Goal: Task Accomplishment & Management: Manage account settings

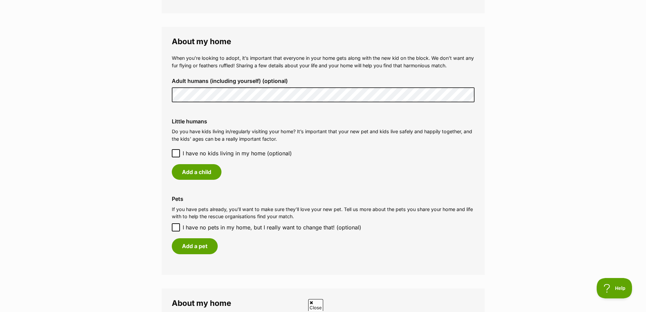
scroll to position [476, 0]
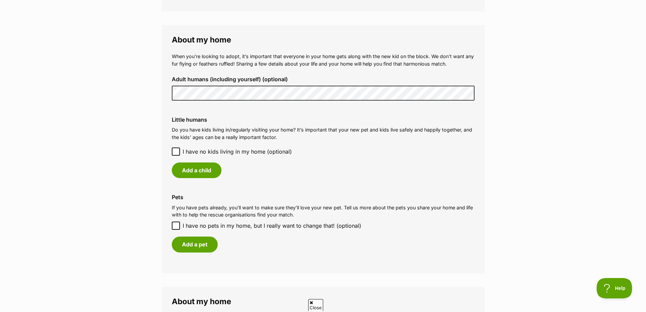
click at [176, 226] on icon at bounding box center [175, 225] width 5 height 5
click at [176, 226] on input "I have no pets in my home, but I really want to change that! (optional)" at bounding box center [176, 226] width 8 height 8
checkbox input "true"
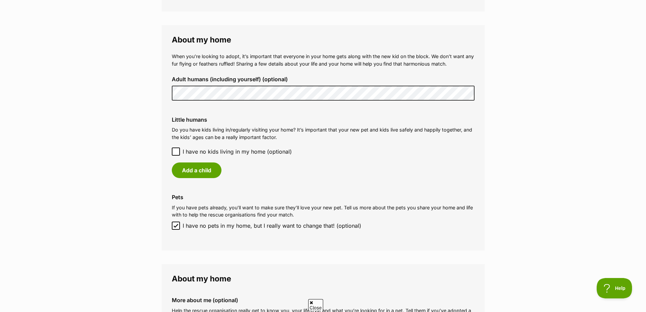
click at [176, 150] on icon at bounding box center [175, 151] width 5 height 5
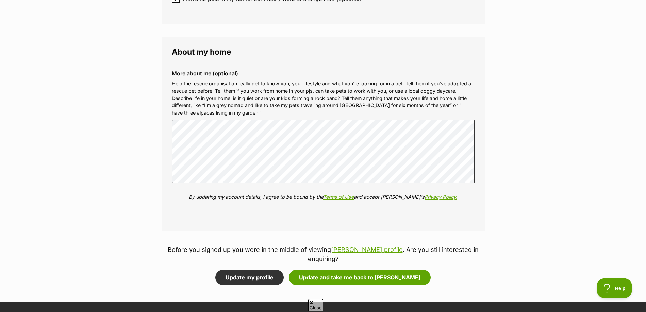
scroll to position [782, 0]
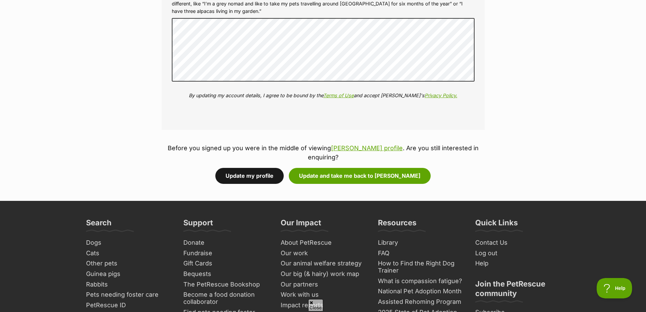
click at [263, 168] on button "Update my profile" at bounding box center [249, 176] width 68 height 16
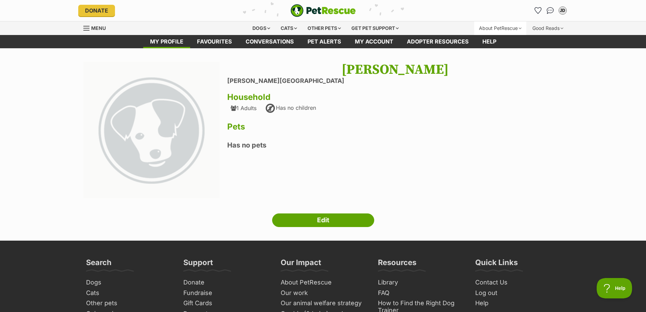
click at [499, 27] on div "About PetRescue" at bounding box center [500, 28] width 52 height 14
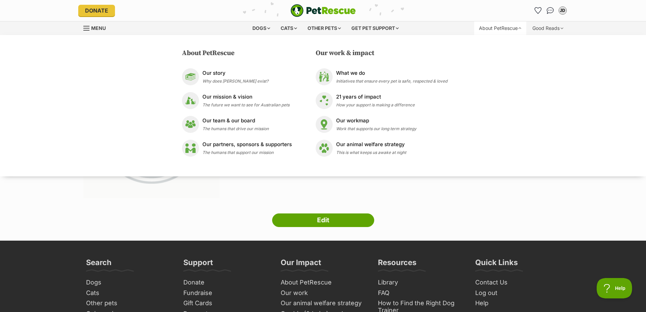
click at [510, 8] on div "JD My account JD Julie Dengate Edit profile Log out Pet alerts Pet alert matche…" at bounding box center [486, 10] width 163 height 11
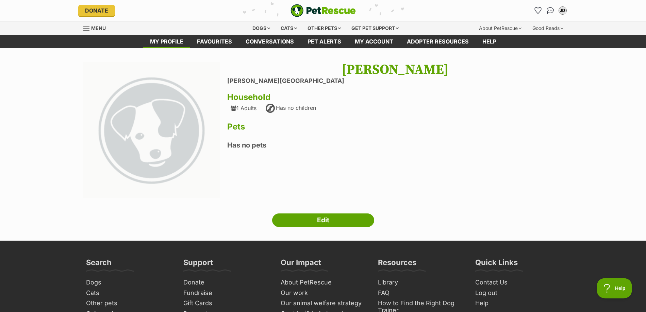
click at [94, 28] on span "Menu" at bounding box center [98, 28] width 15 height 6
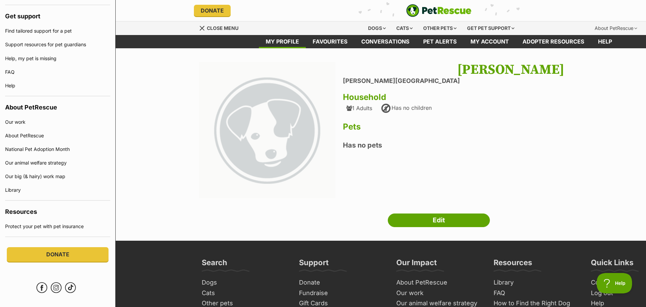
scroll to position [403, 0]
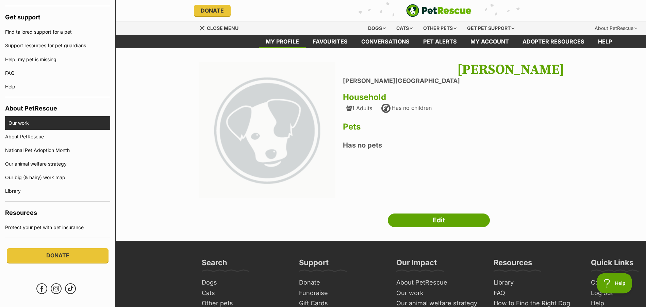
click at [15, 123] on link "Our work" at bounding box center [60, 123] width 102 height 14
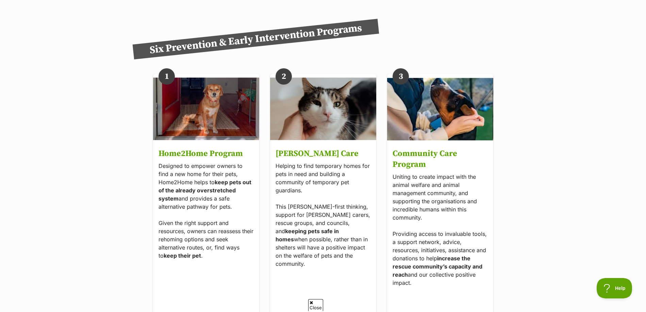
scroll to position [1020, 0]
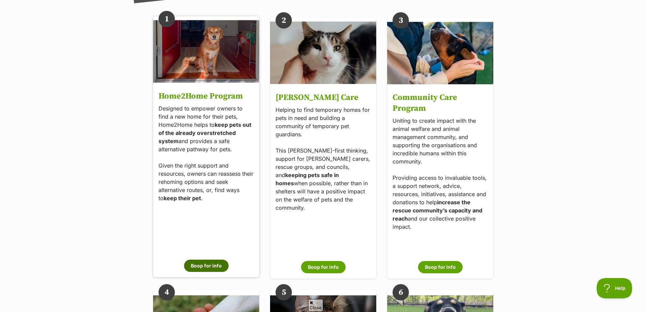
click at [206, 267] on button "Boop for info" at bounding box center [206, 266] width 45 height 12
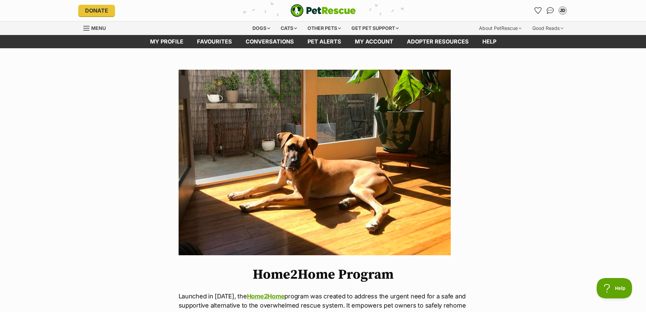
click at [322, 10] on img "PetRescue" at bounding box center [322, 10] width 65 height 13
